Goal: Task Accomplishment & Management: Complete application form

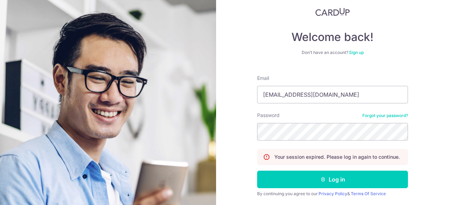
scroll to position [39, 0]
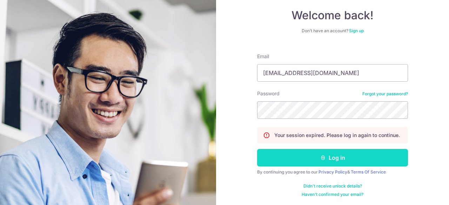
click at [317, 157] on button "Log in" at bounding box center [332, 158] width 151 height 18
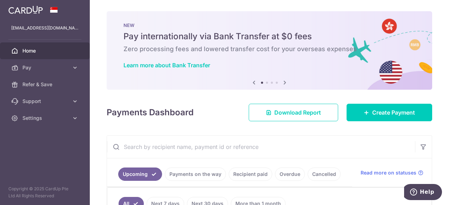
scroll to position [70, 0]
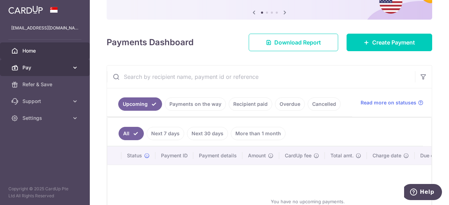
click at [58, 65] on span "Pay" at bounding box center [45, 67] width 46 height 7
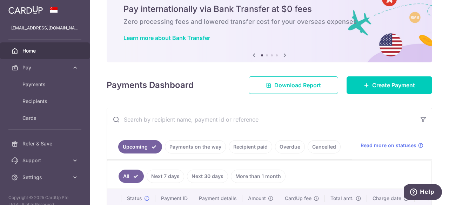
scroll to position [0, 0]
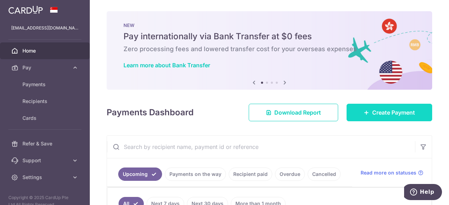
click at [364, 113] on icon at bounding box center [367, 113] width 6 height 6
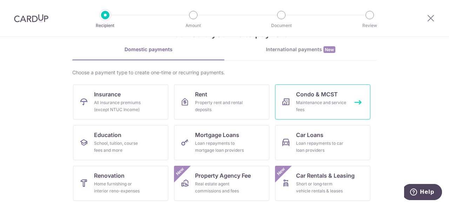
scroll to position [35, 0]
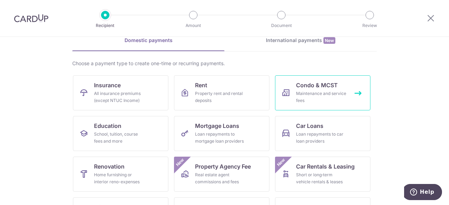
click at [329, 96] on div "Maintenance and service fees" at bounding box center [321, 97] width 51 height 14
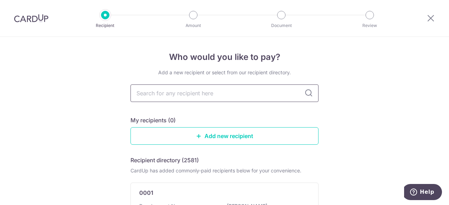
click at [232, 91] on input "text" at bounding box center [225, 94] width 188 height 18
type input "MGMT"
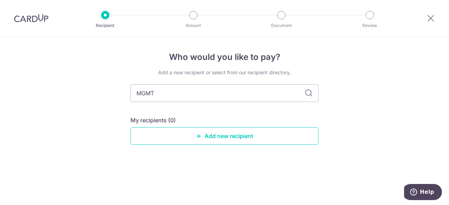
click at [307, 96] on icon at bounding box center [309, 93] width 8 height 8
click at [227, 136] on link "Add new recipient" at bounding box center [225, 136] width 188 height 18
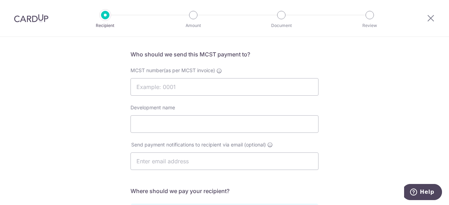
scroll to position [35, 0]
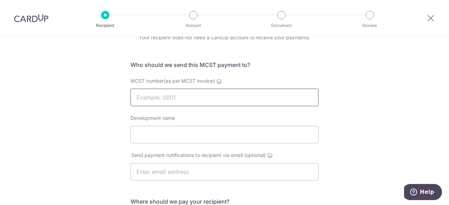
click at [190, 99] on input "MCST number(as per MCST invoice)" at bounding box center [225, 98] width 188 height 18
type input "2322"
click at [195, 135] on input "Development name" at bounding box center [225, 135] width 188 height 18
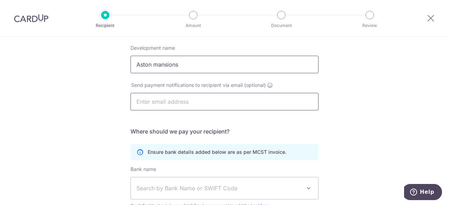
type input "Aston mansions"
click at [216, 99] on input "text" at bounding box center [225, 102] width 188 height 18
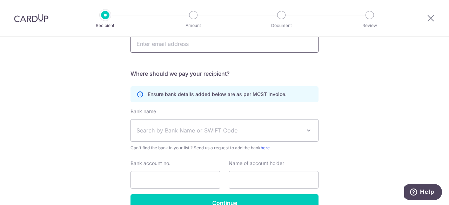
scroll to position [176, 0]
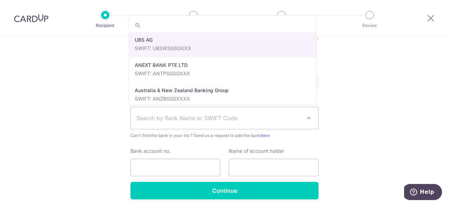
click at [199, 115] on span "Search by Bank Name or SWIFT Code" at bounding box center [219, 118] width 165 height 8
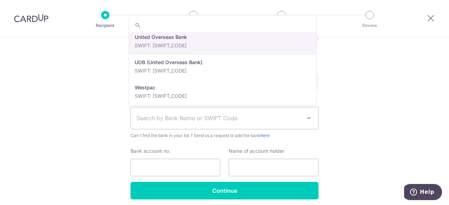
scroll to position [1510, 0]
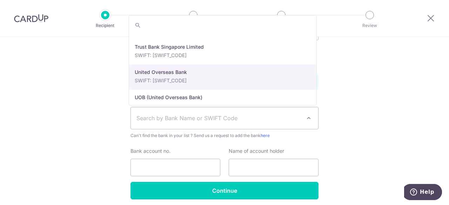
select select "23668"
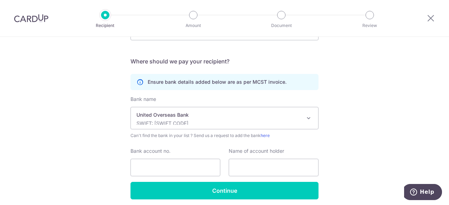
scroll to position [202, 0]
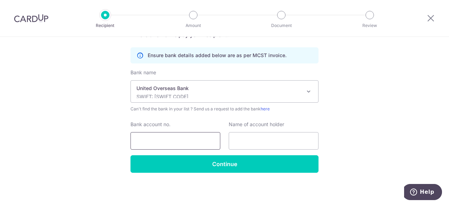
click at [173, 141] on input "Bank account no." at bounding box center [176, 141] width 90 height 18
type input "9553414624"
click at [258, 142] on input "text" at bounding box center [274, 141] width 90 height 18
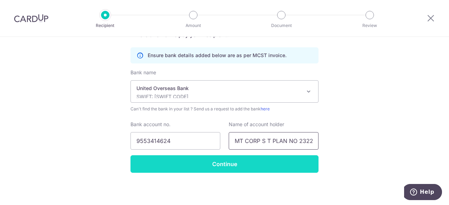
type input "MGMT CORP S T PLAN NO 2322"
click at [210, 167] on input "Continue" at bounding box center [225, 165] width 188 height 18
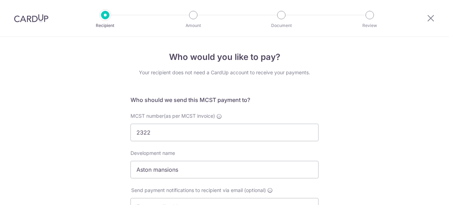
select select "23668"
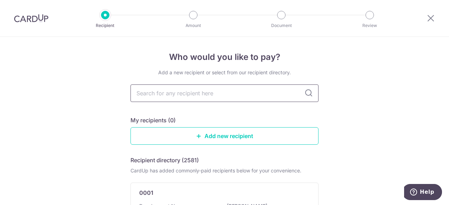
click at [159, 89] on input "text" at bounding box center [225, 94] width 188 height 18
type input "2322"
click at [305, 96] on icon at bounding box center [309, 93] width 8 height 8
click at [308, 96] on icon at bounding box center [309, 93] width 8 height 8
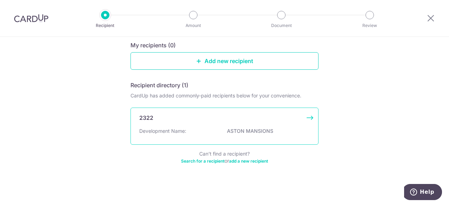
click at [218, 124] on div "2322 Development Name: ASTON MANSIONS" at bounding box center [225, 126] width 188 height 37
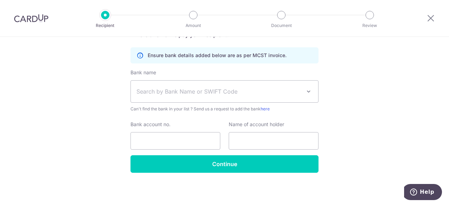
scroll to position [167, 0]
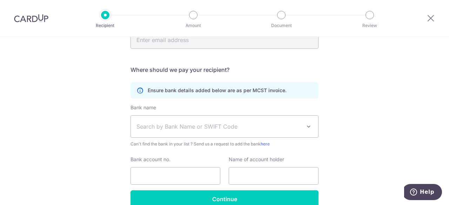
click at [184, 123] on span "Search by Bank Name or SWIFT Code" at bounding box center [219, 127] width 165 height 8
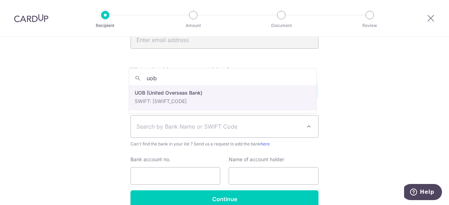
type input "uob"
select select "18"
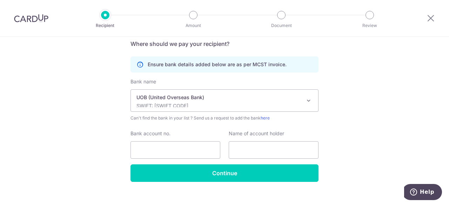
scroll to position [202, 0]
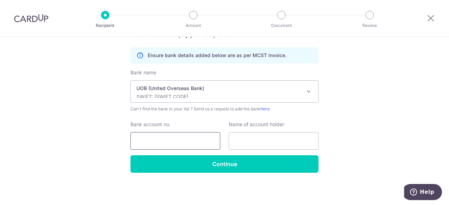
click at [152, 146] on input "Bank account no." at bounding box center [176, 141] width 90 height 18
type input "9553414624"
click at [256, 142] on input "text" at bounding box center [274, 141] width 90 height 18
type input "MGMT CORP S T PLAN NO 2322"
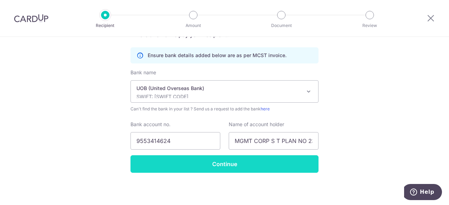
click at [209, 164] on input "Continue" at bounding box center [225, 165] width 188 height 18
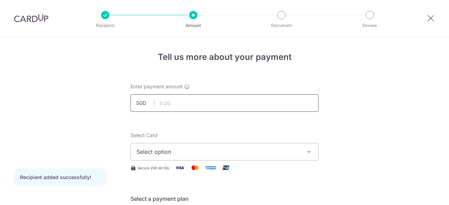
click at [218, 104] on input "text" at bounding box center [225, 103] width 188 height 18
click at [302, 107] on input "945" at bounding box center [225, 103] width 188 height 18
type input "945.00"
click at [235, 148] on span "Select option" at bounding box center [219, 152] width 164 height 8
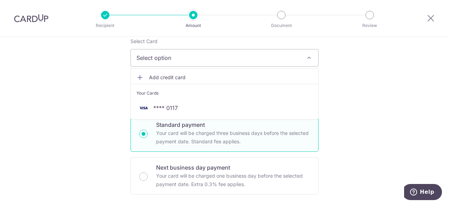
scroll to position [105, 0]
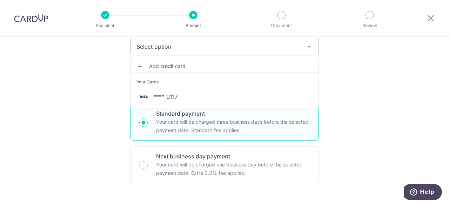
click at [147, 66] on link "Add credit card" at bounding box center [224, 66] width 187 height 13
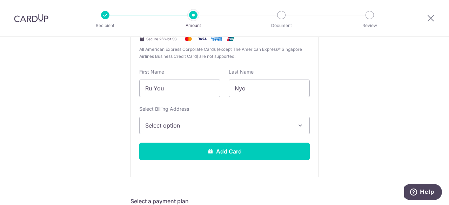
scroll to position [211, 0]
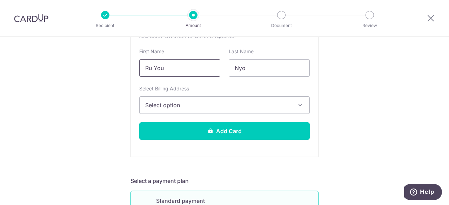
drag, startPoint x: 169, startPoint y: 68, endPoint x: 106, endPoint y: 38, distance: 70.7
type input "Elfie"
click at [189, 107] on span "Select option" at bounding box center [218, 105] width 146 height 8
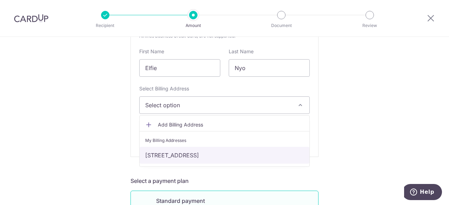
click at [190, 151] on link "3 Lorong 42 Geylang #07-04, Singapore, Singapore-398026" at bounding box center [225, 155] width 170 height 17
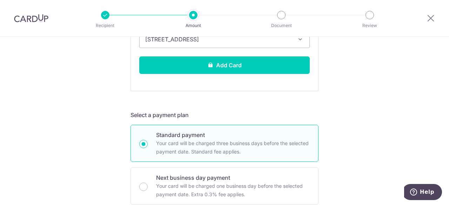
scroll to position [281, 0]
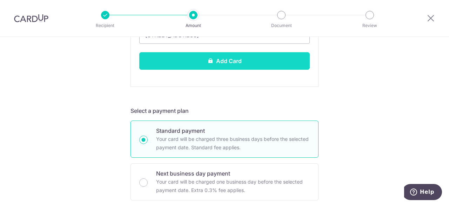
click at [215, 59] on button "Add Card" at bounding box center [224, 61] width 171 height 18
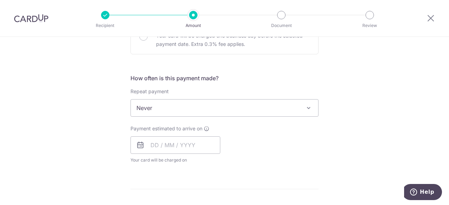
scroll to position [246, 0]
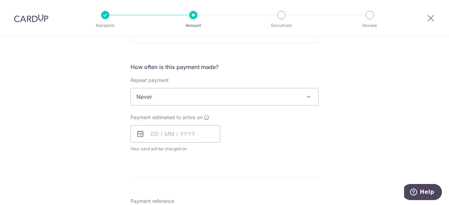
click at [267, 83] on div "Repeat payment Never Every week Every month Every quarter Every half a year Nev…" at bounding box center [225, 91] width 188 height 29
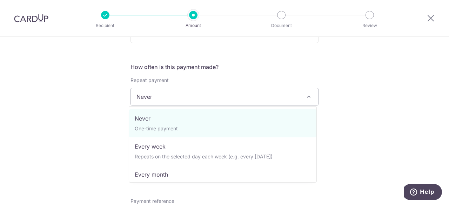
click at [267, 94] on span "Never" at bounding box center [224, 96] width 187 height 17
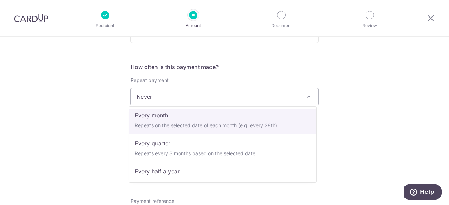
scroll to position [70, 0]
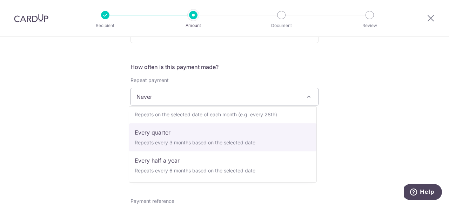
select select "4"
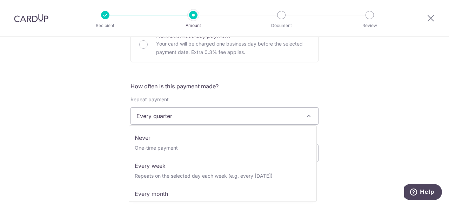
scroll to position [46, 0]
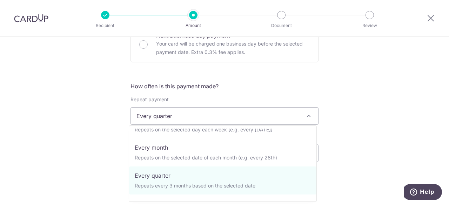
click at [212, 112] on span "Every quarter" at bounding box center [224, 116] width 187 height 17
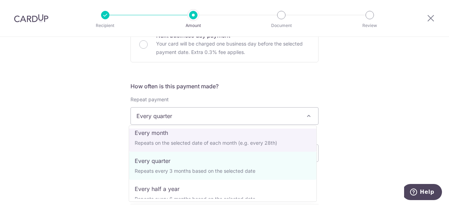
scroll to position [70, 0]
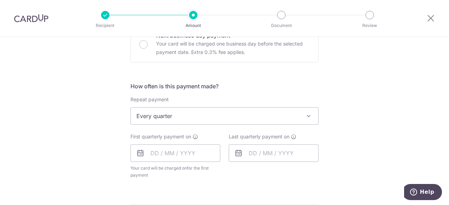
click at [400, 172] on div "Tell us more about your payment Enter payment amount SGD 945.00 945.00 Card add…" at bounding box center [224, 131] width 449 height 642
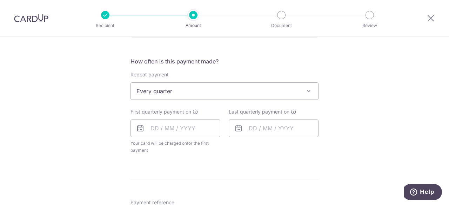
scroll to position [262, 0]
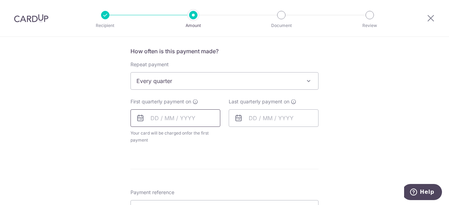
click at [150, 119] on input "text" at bounding box center [176, 119] width 90 height 18
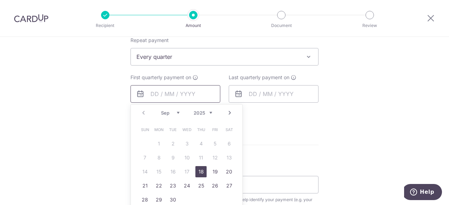
scroll to position [297, 0]
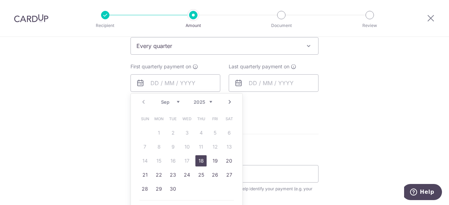
drag, startPoint x: 200, startPoint y: 156, endPoint x: 269, endPoint y: 115, distance: 80.6
click at [200, 156] on link "18" at bounding box center [201, 161] width 11 height 11
type input "[DATE]"
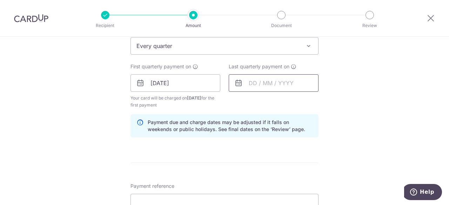
click at [245, 87] on input "text" at bounding box center [274, 83] width 90 height 18
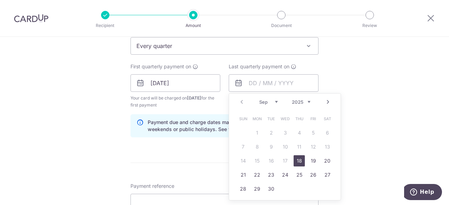
click at [327, 98] on link "Next" at bounding box center [328, 102] width 8 height 8
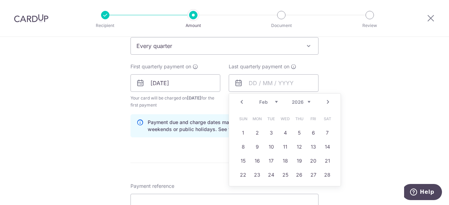
click at [327, 98] on link "Next" at bounding box center [328, 102] width 8 height 8
click at [280, 162] on link "18" at bounding box center [285, 161] width 11 height 11
type input "18/03/2026"
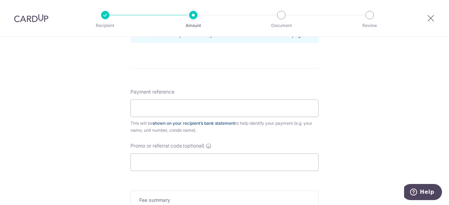
scroll to position [402, 0]
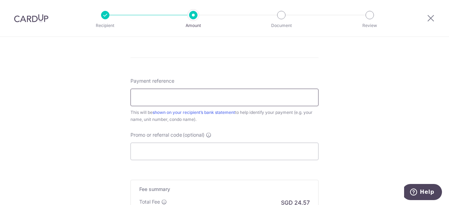
click at [210, 94] on input "Payment reference" at bounding box center [225, 98] width 188 height 18
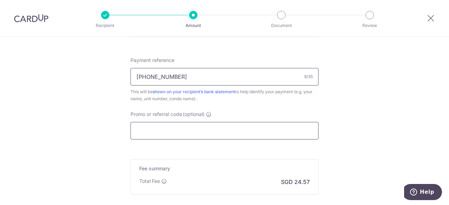
scroll to position [437, 0]
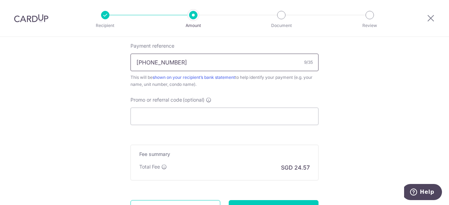
type input "[PHONE_NUMBER]"
click at [174, 118] on input "Promo or referral code (optional)" at bounding box center [225, 117] width 188 height 18
paste input "REC185"
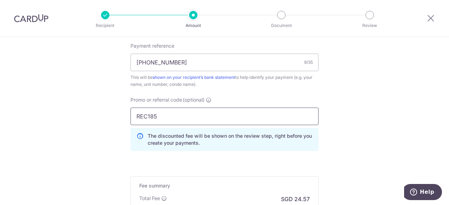
type input "REC185"
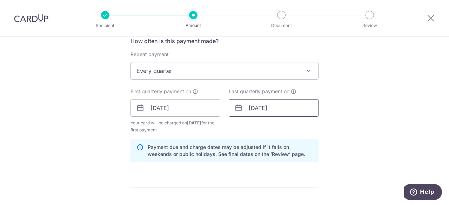
scroll to position [262, 0]
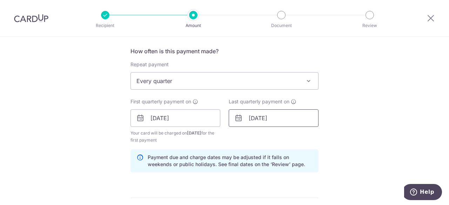
click at [291, 120] on input "18/03/2026" at bounding box center [274, 119] width 90 height 18
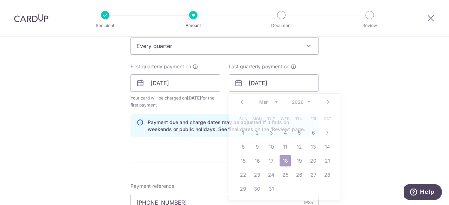
drag, startPoint x: 381, startPoint y: 126, endPoint x: 380, endPoint y: 122, distance: 3.9
click at [381, 126] on div "Tell us more about your payment Enter payment amount SGD 945.00 945.00 Card add…" at bounding box center [224, 91] width 449 height 702
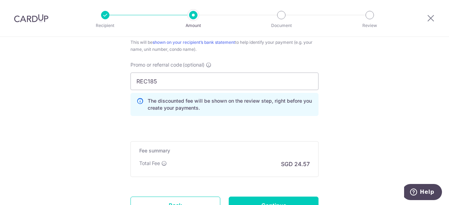
scroll to position [532, 0]
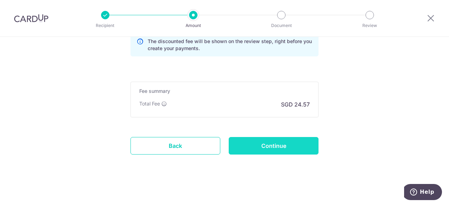
click at [283, 137] on input "Continue" at bounding box center [274, 146] width 90 height 18
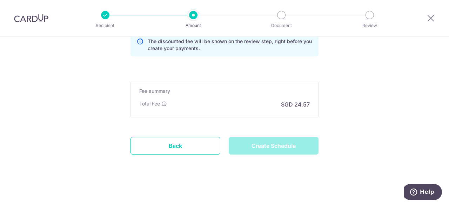
type input "Create Schedule"
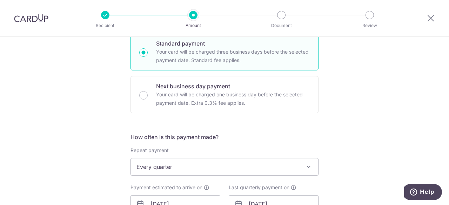
scroll to position [316, 0]
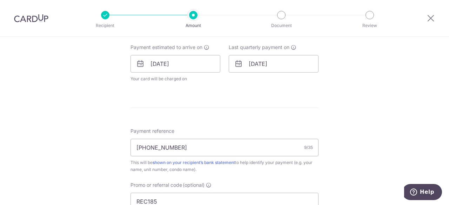
click at [292, 73] on div "Last quarterly payment on [DATE]" at bounding box center [274, 63] width 98 height 39
click at [292, 67] on input "[DATE]" at bounding box center [274, 64] width 90 height 18
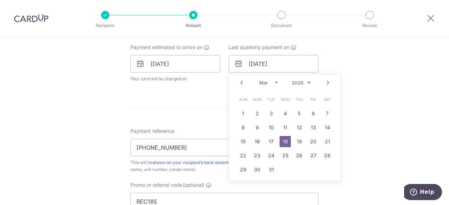
click at [239, 82] on link "Prev" at bounding box center [242, 83] width 8 height 8
click at [295, 143] on link "18" at bounding box center [299, 141] width 11 height 11
type input "[DATE]"
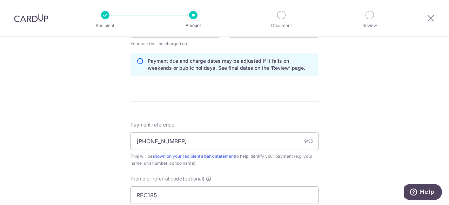
scroll to position [421, 0]
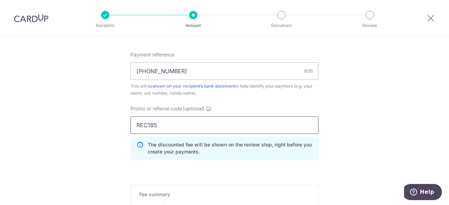
drag, startPoint x: 161, startPoint y: 122, endPoint x: 83, endPoint y: 110, distance: 78.8
paste input "3HOME25R"
type input "3HOME25R"
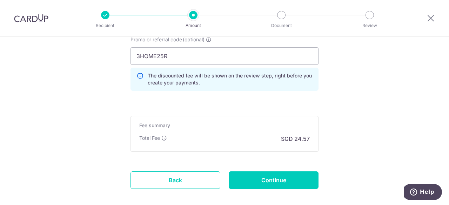
scroll to position [491, 0]
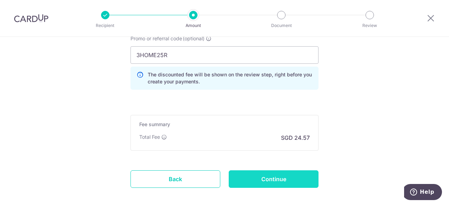
click at [283, 175] on input "Continue" at bounding box center [274, 180] width 90 height 18
type input "Update Schedule"
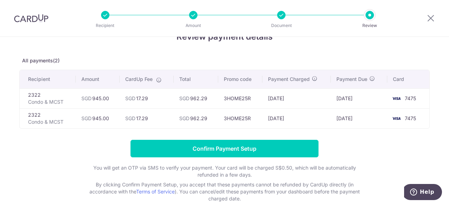
scroll to position [35, 0]
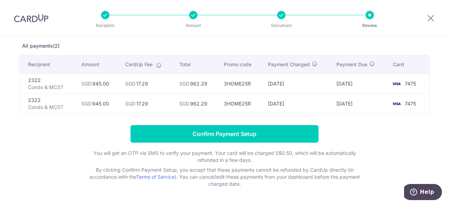
click at [157, 65] on icon at bounding box center [159, 65] width 6 height 6
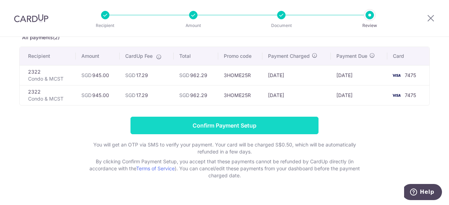
scroll to position [58, 0]
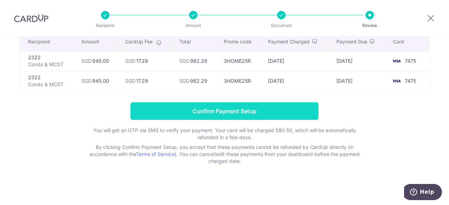
click at [225, 106] on input "Confirm Payment Setup" at bounding box center [225, 112] width 188 height 18
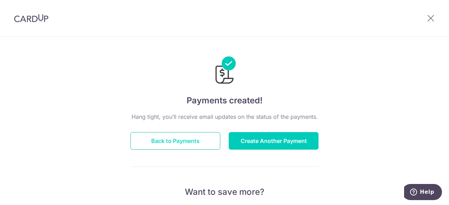
click at [182, 137] on button "Back to Payments" at bounding box center [176, 141] width 90 height 18
